Goal: Task Accomplishment & Management: Manage account settings

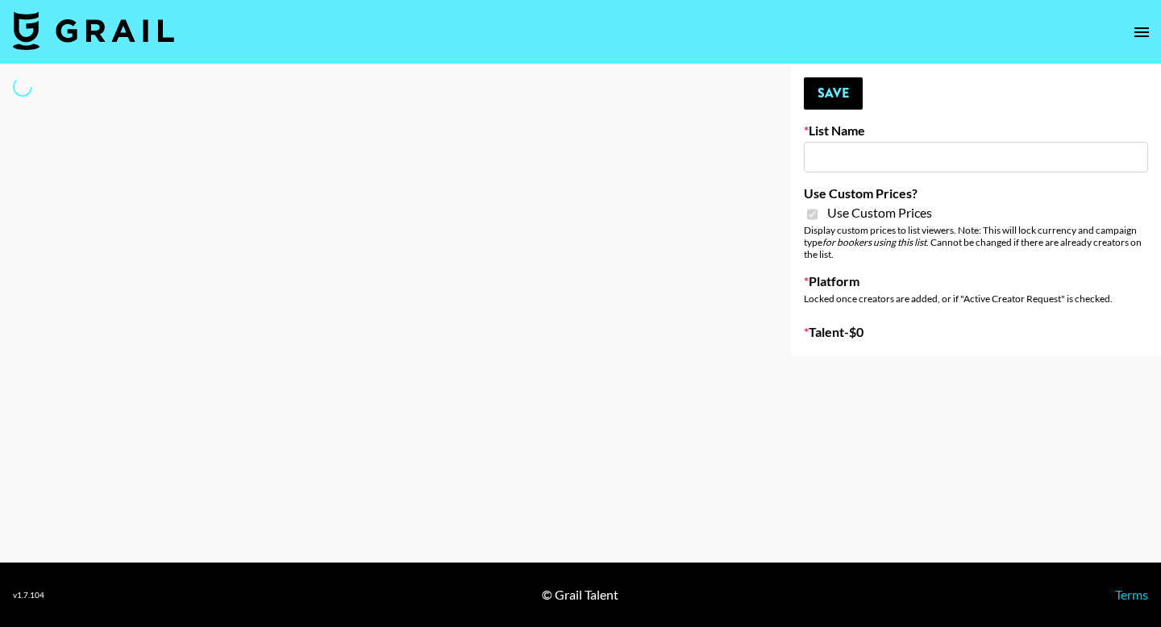
type input "Petlibro (30th Sept)"
checkbox input "true"
select select "Brand"
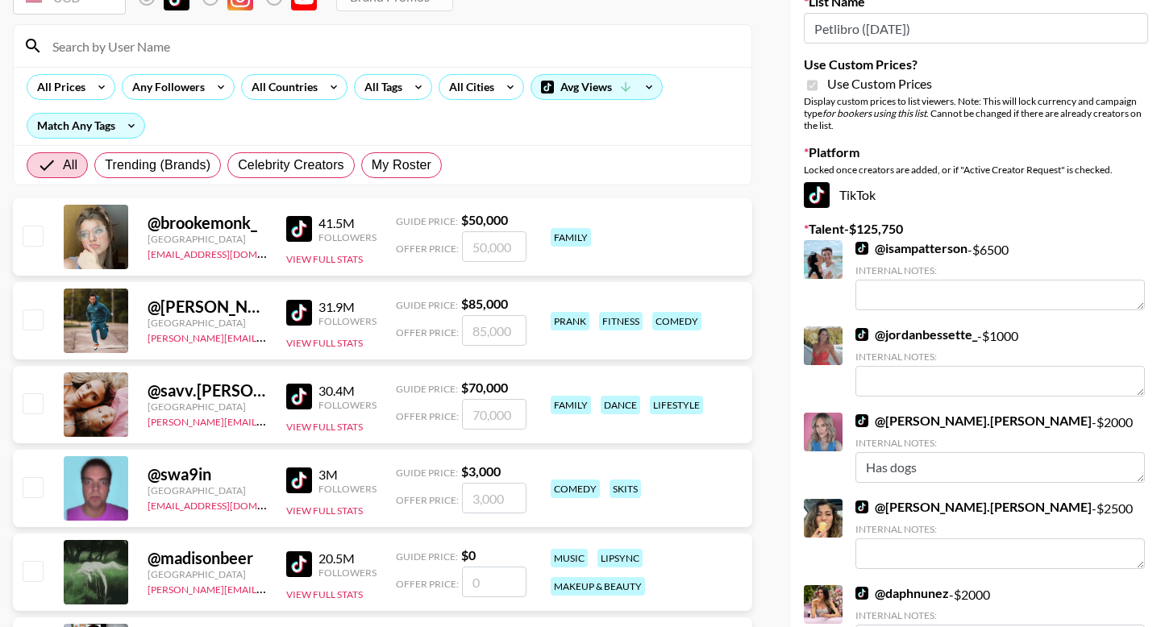
scroll to position [127, 0]
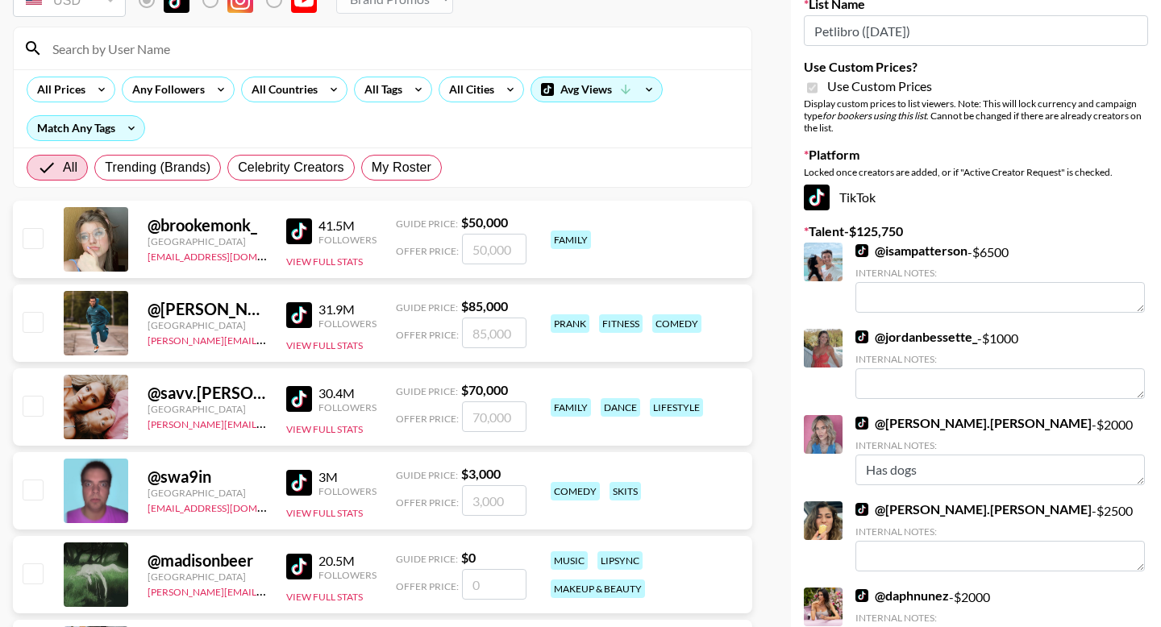
click at [313, 54] on input at bounding box center [392, 48] width 699 height 26
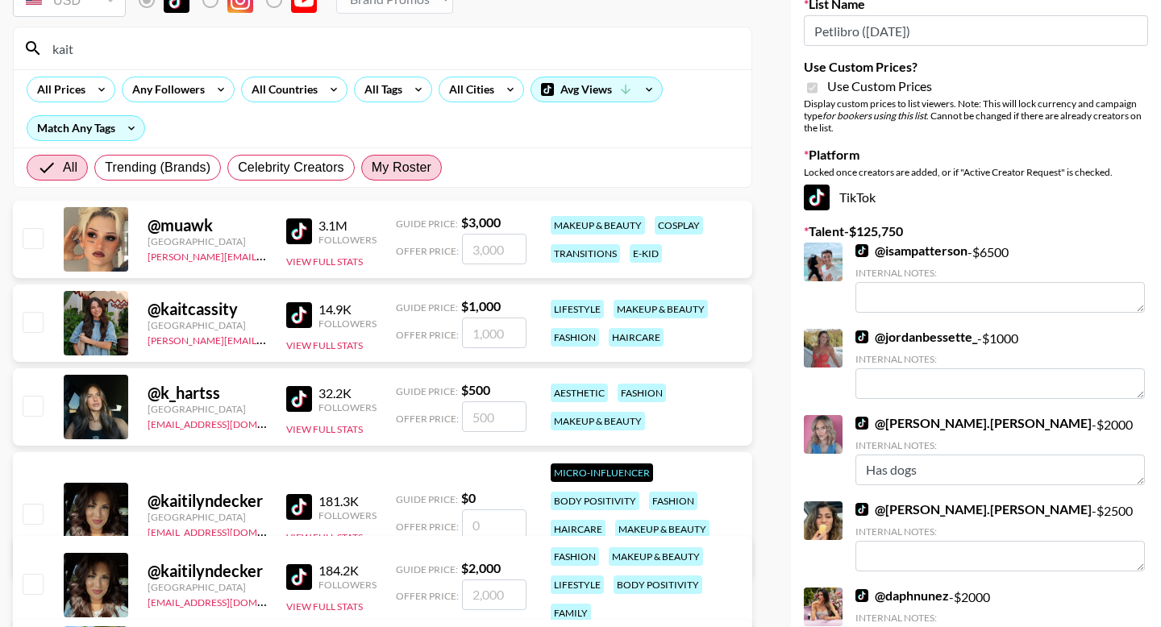
type input "kait"
click at [399, 158] on span "My Roster" at bounding box center [402, 167] width 60 height 19
click at [372, 168] on input "My Roster" at bounding box center [372, 168] width 0 height 0
radio input "true"
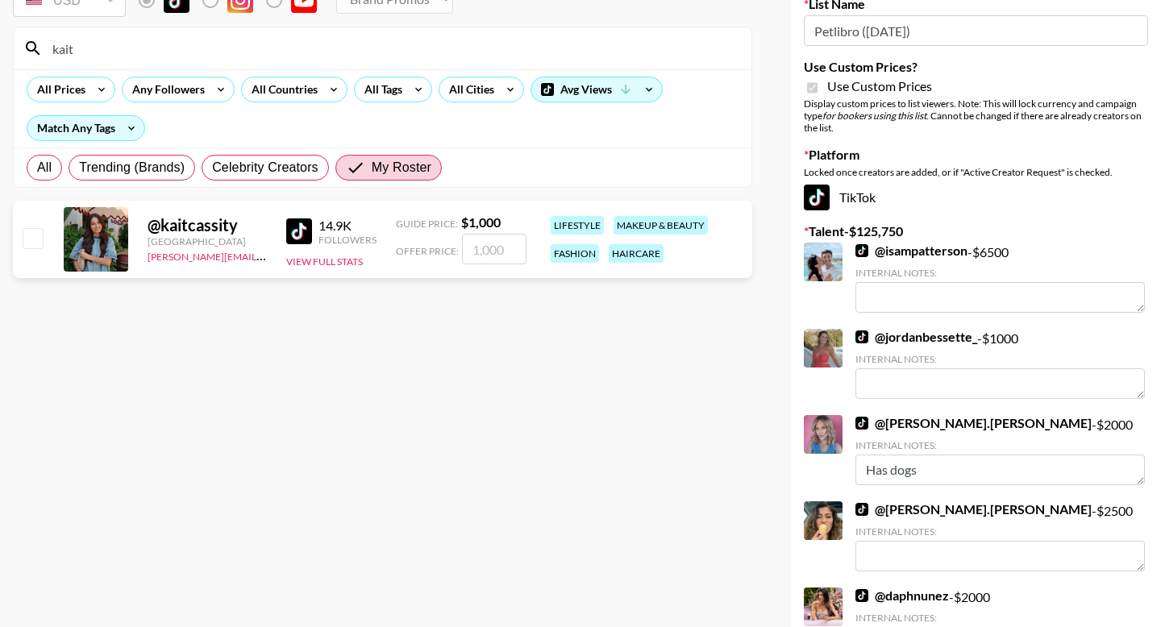
click at [34, 242] on input "checkbox" at bounding box center [32, 237] width 19 height 19
checkbox input "true"
type input "1000"
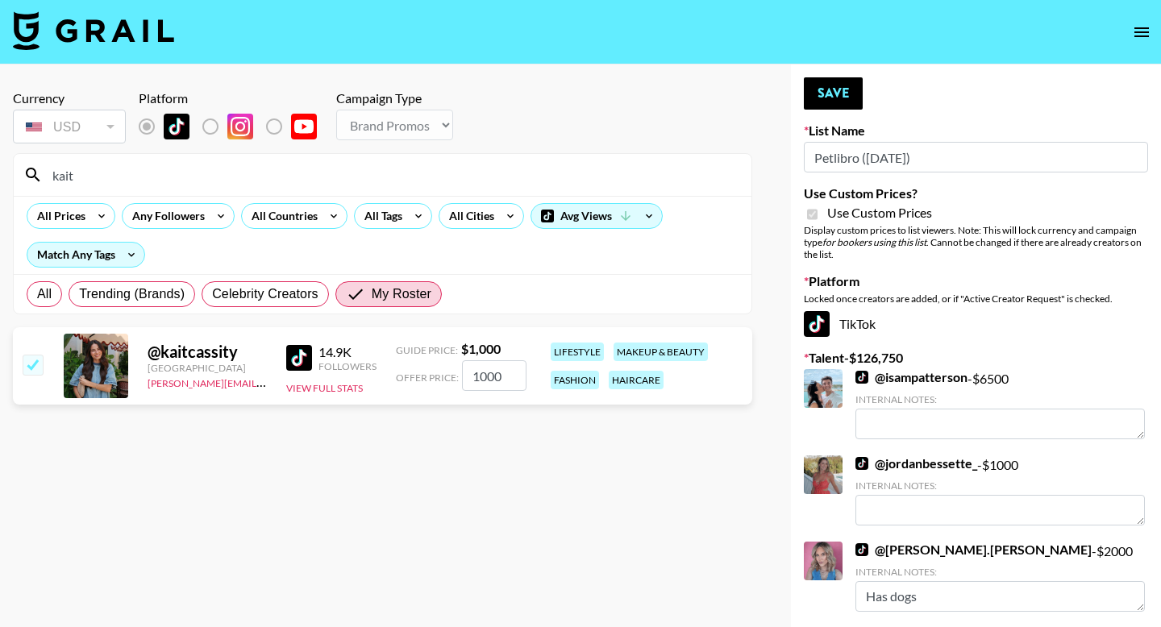
scroll to position [4, 0]
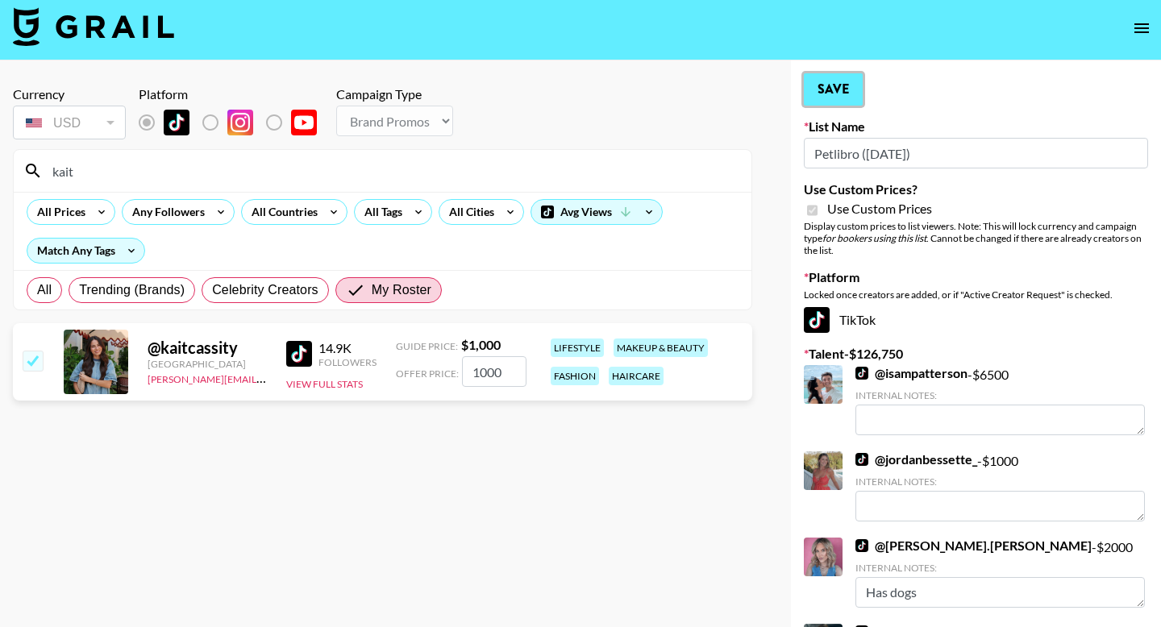
click at [843, 99] on button "Save" at bounding box center [833, 89] width 59 height 32
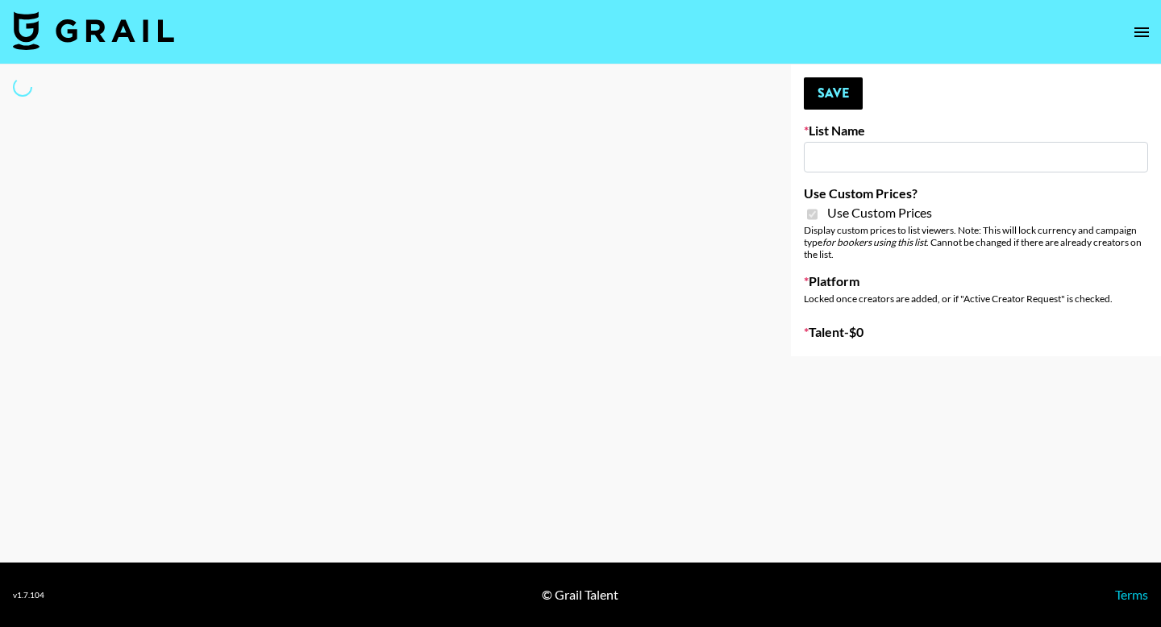
select select "Brand"
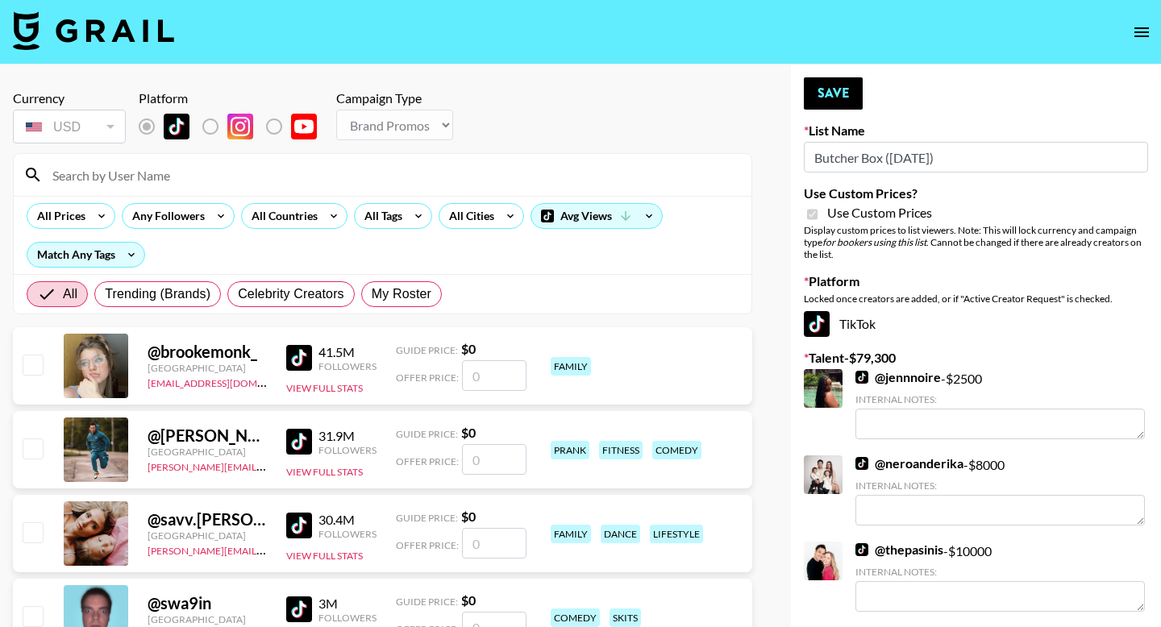
type input "Butcher Box ([DATE])"
checkbox input "true"
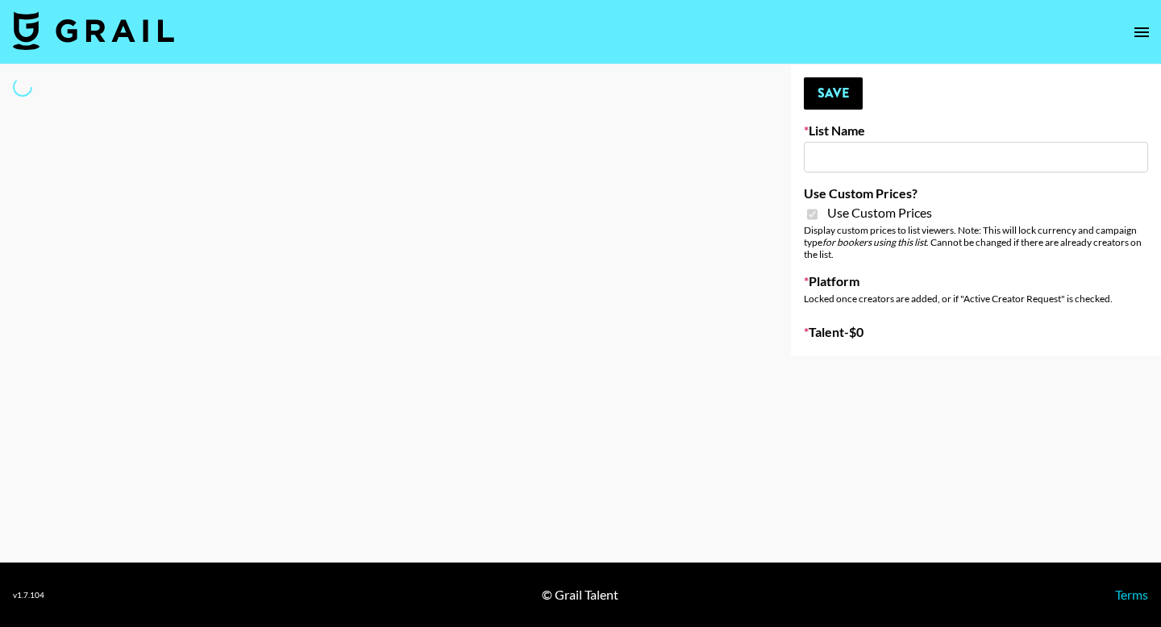
type input "Butcher Box ([DATE])"
checkbox input "true"
select select "Brand"
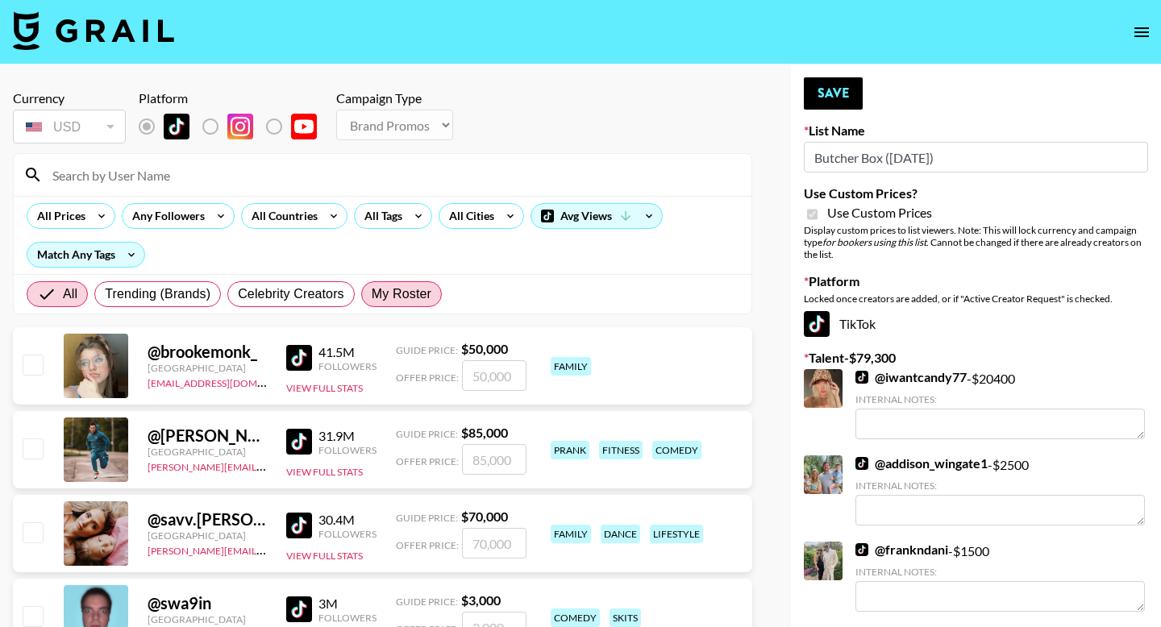
click at [406, 294] on span "My Roster" at bounding box center [402, 294] width 60 height 19
click at [372, 294] on input "My Roster" at bounding box center [372, 294] width 0 height 0
radio input "true"
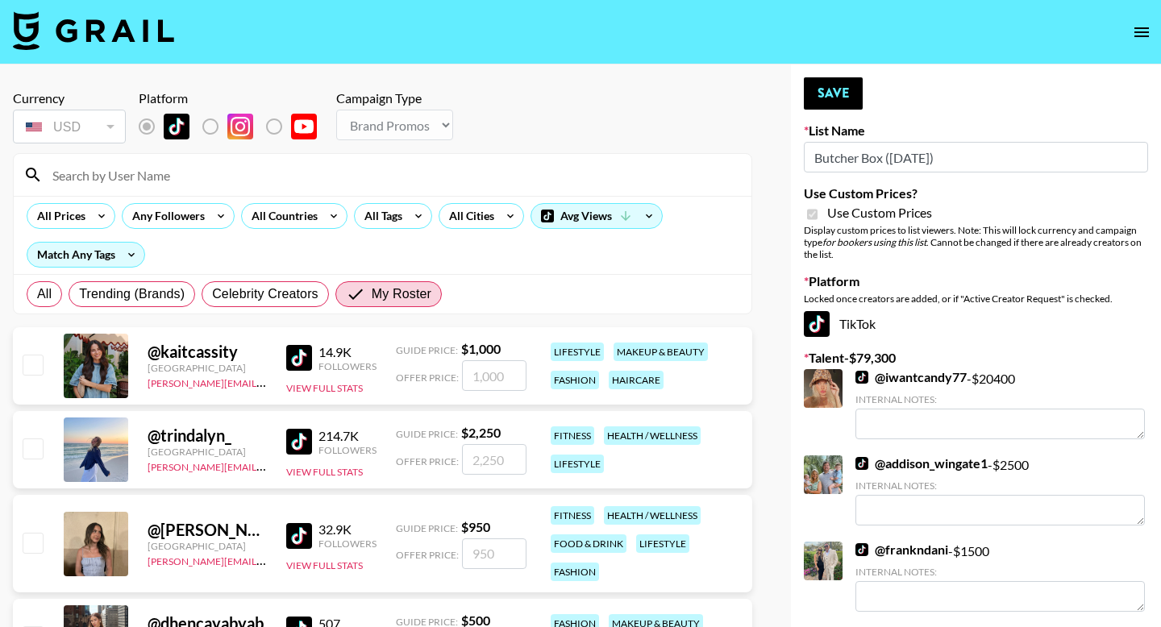
click at [44, 453] on div "@ trindalyn_ [GEOGRAPHIC_DATA] [PERSON_NAME][EMAIL_ADDRESS][PERSON_NAME][DOMAIN…" at bounding box center [382, 449] width 739 height 77
click at [36, 451] on input "checkbox" at bounding box center [32, 448] width 19 height 19
checkbox input "true"
type input "2250"
click at [829, 97] on button "Save" at bounding box center [833, 93] width 59 height 32
